Goal: Task Accomplishment & Management: Manage account settings

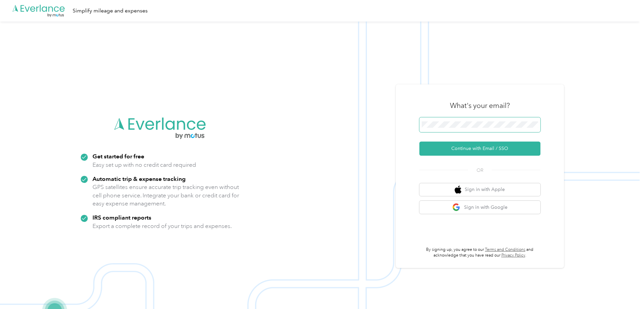
click at [420, 142] on button "Continue with Email / SSO" at bounding box center [480, 149] width 121 height 14
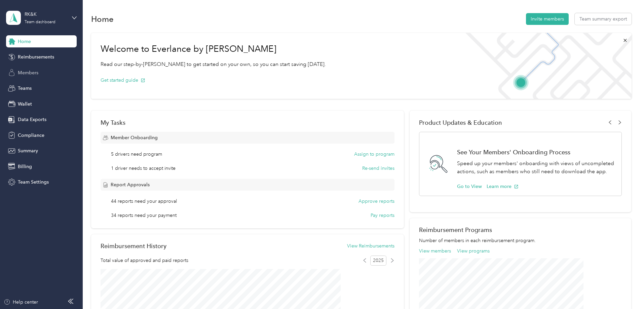
click at [35, 70] on span "Members" at bounding box center [28, 72] width 21 height 7
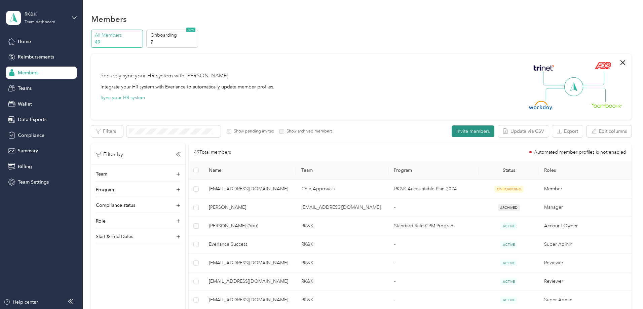
click at [452, 127] on button "Invite members" at bounding box center [473, 132] width 43 height 12
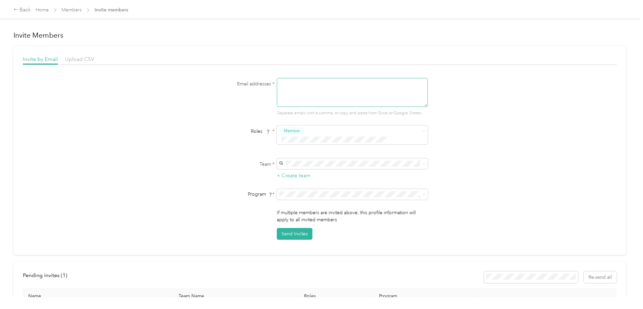
click at [304, 94] on textarea at bounding box center [352, 92] width 151 height 29
type textarea "kduffy@rkk.com"
click at [222, 161] on label "Team *" at bounding box center [232, 164] width 84 height 7
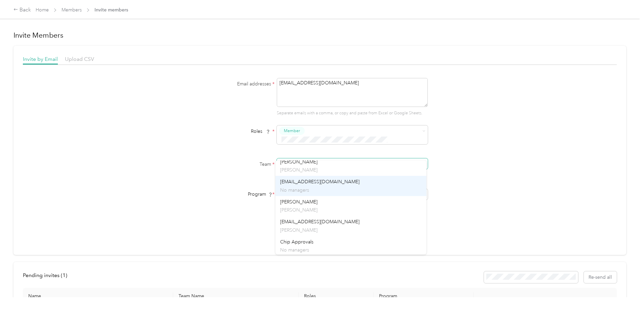
scroll to position [34, 0]
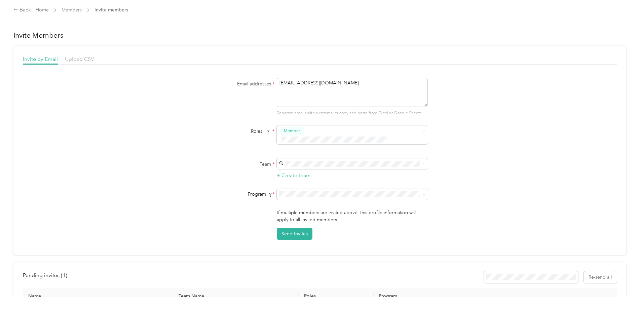
click at [301, 235] on div "Chip Approvals No managers" at bounding box center [351, 236] width 142 height 15
click at [305, 234] on li "RK&K Accountable Plan 2024 (FAVR)" at bounding box center [351, 232] width 151 height 12
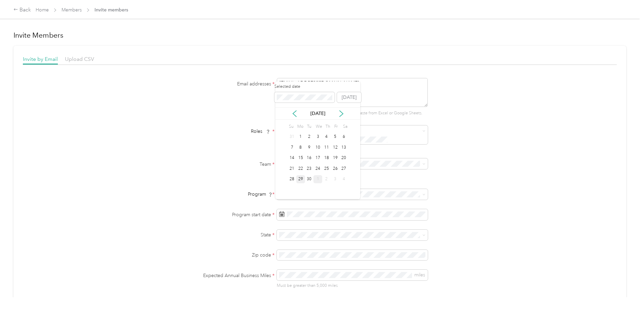
click at [317, 181] on div "1" at bounding box center [318, 179] width 9 height 8
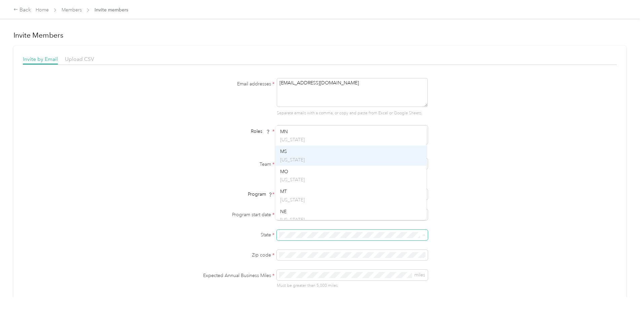
scroll to position [412, 0]
click at [297, 150] on li "MD Maryland" at bounding box center [351, 141] width 151 height 20
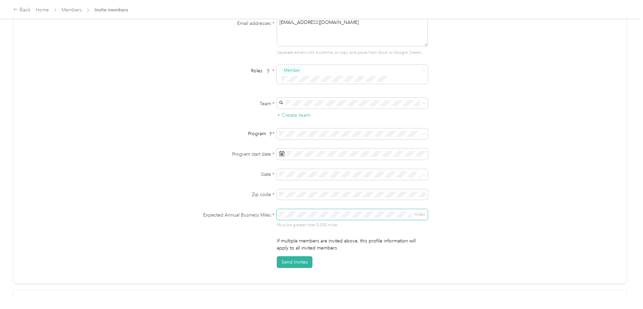
scroll to position [103, 0]
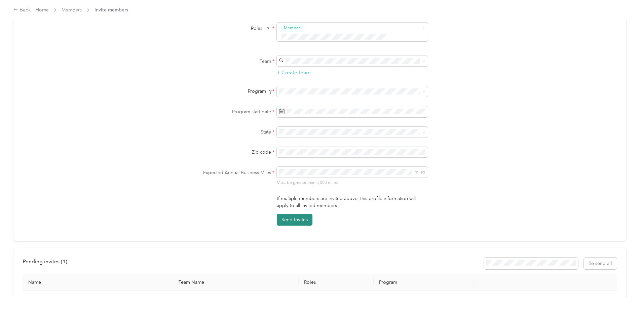
click at [299, 214] on button "Send Invites" at bounding box center [295, 220] width 36 height 12
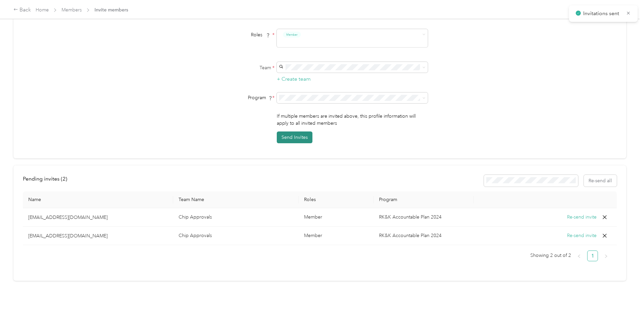
scroll to position [73, 0]
